Goal: Navigation & Orientation: Find specific page/section

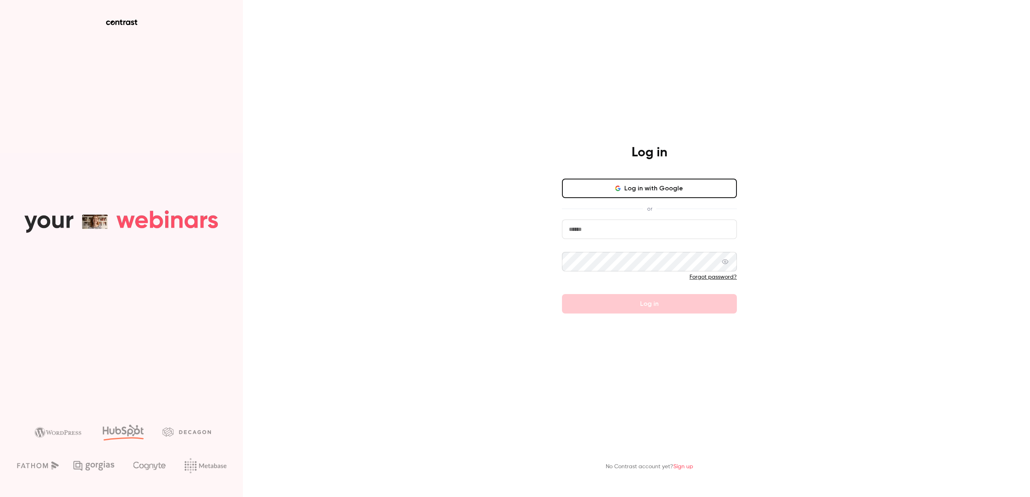
click at [618, 234] on input "email" at bounding box center [649, 228] width 175 height 19
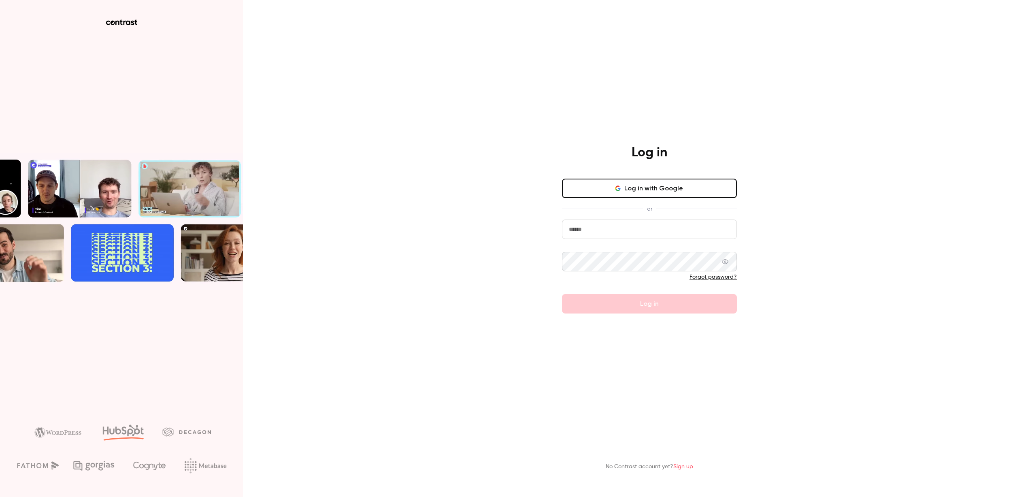
click at [0, 496] on com-1password-button at bounding box center [0, 497] width 0 height 0
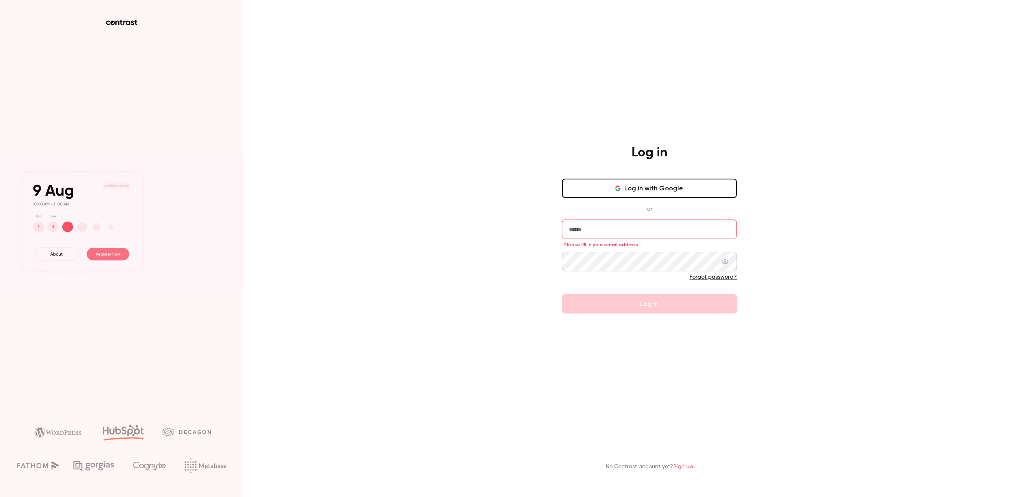
click at [592, 232] on input "email" at bounding box center [649, 228] width 175 height 19
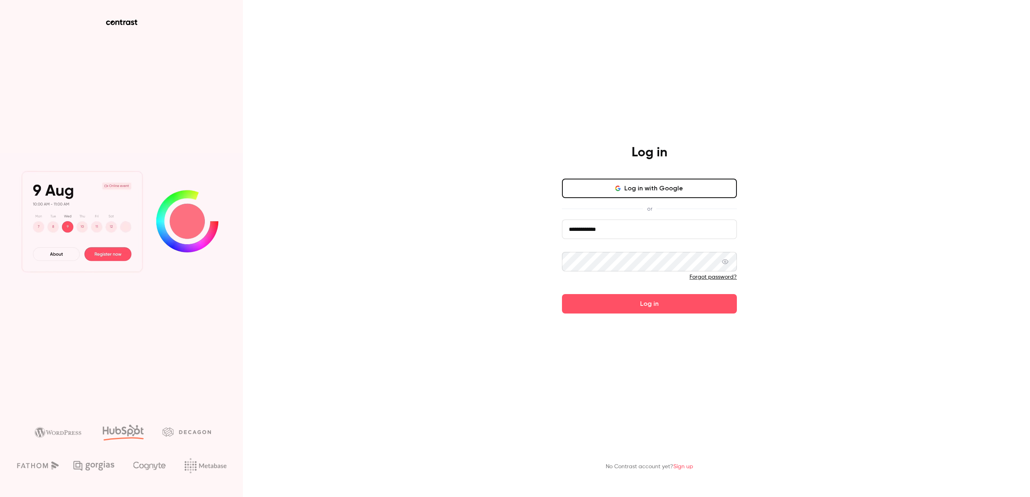
type input "**********"
click at [562, 294] on button "Log in" at bounding box center [649, 303] width 175 height 19
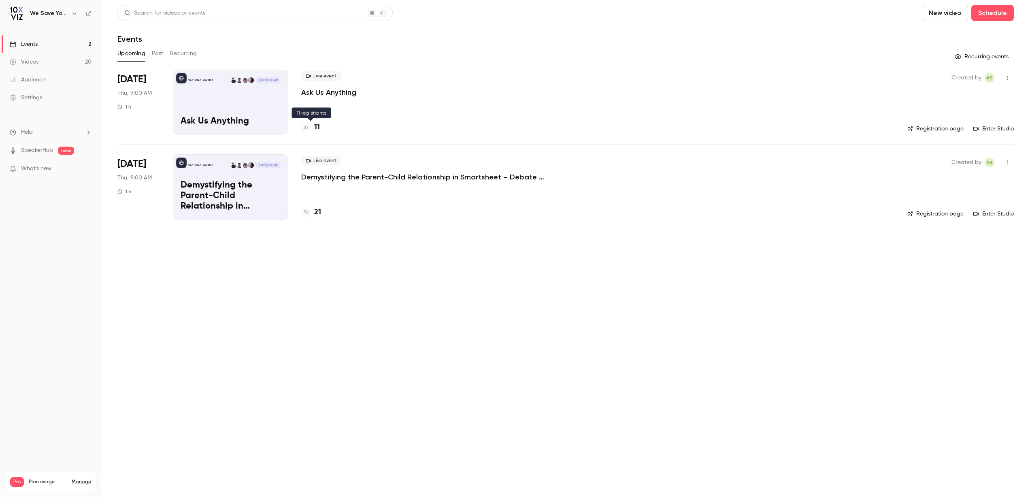
click at [315, 126] on h4 "11" at bounding box center [317, 127] width 6 height 11
